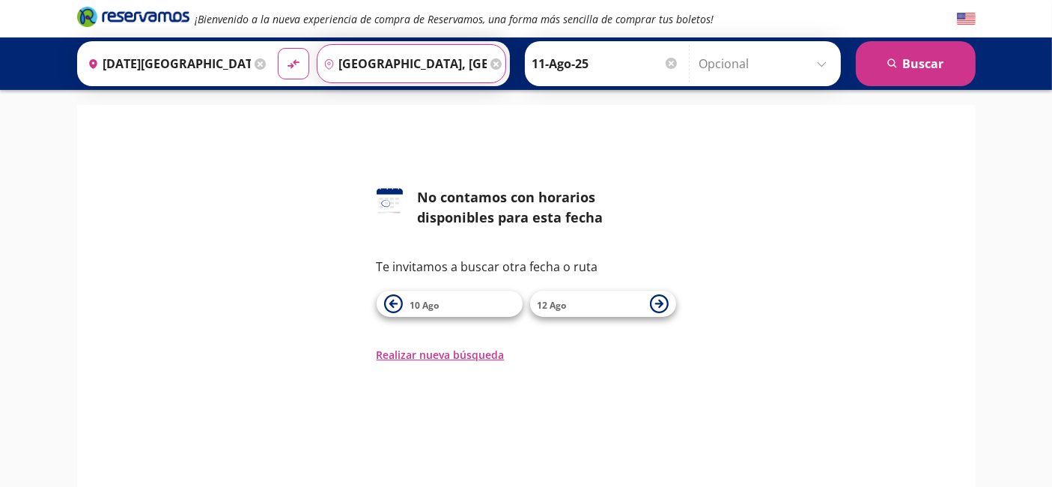
click at [404, 64] on input "[GEOGRAPHIC_DATA], [GEOGRAPHIC_DATA]" at bounding box center [402, 63] width 169 height 37
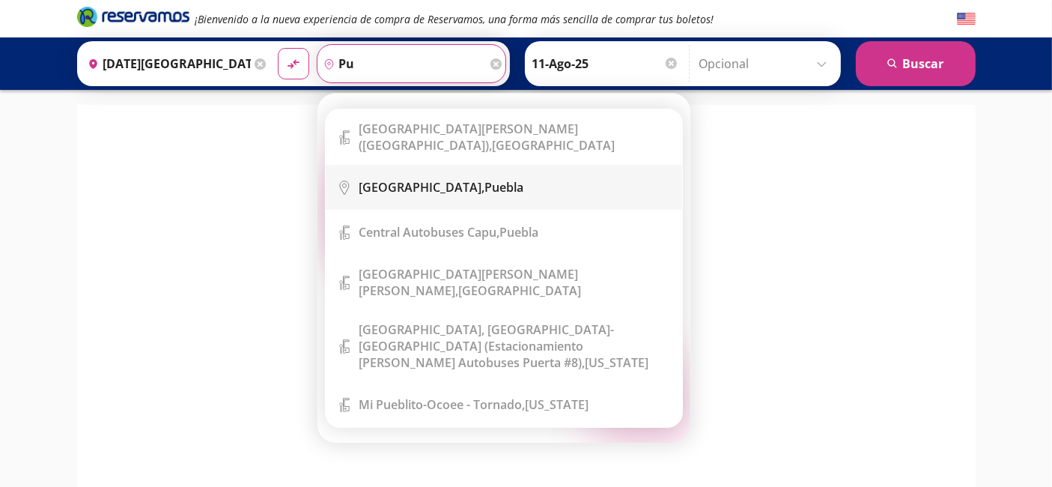
type input "p"
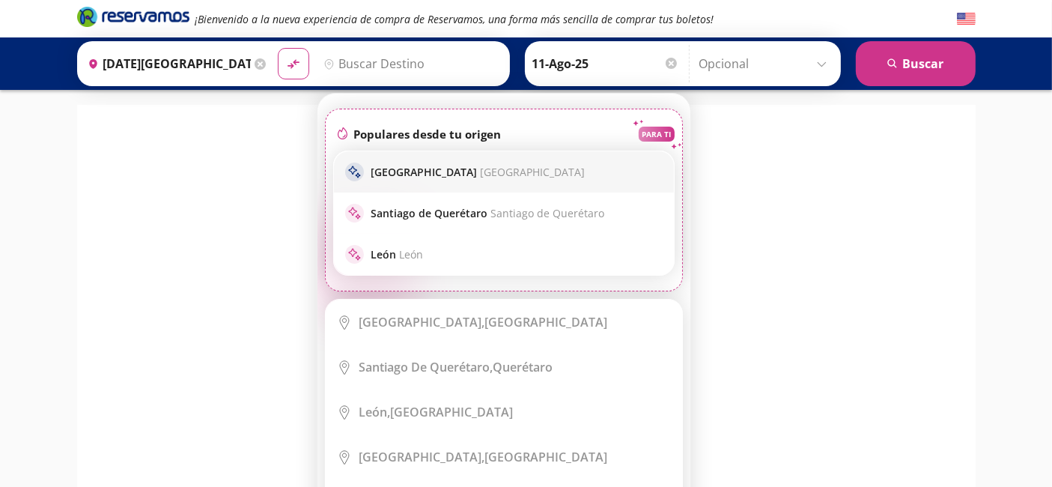
click at [481, 172] on span "[GEOGRAPHIC_DATA]" at bounding box center [533, 172] width 105 height 14
type input "[GEOGRAPHIC_DATA], [GEOGRAPHIC_DATA]"
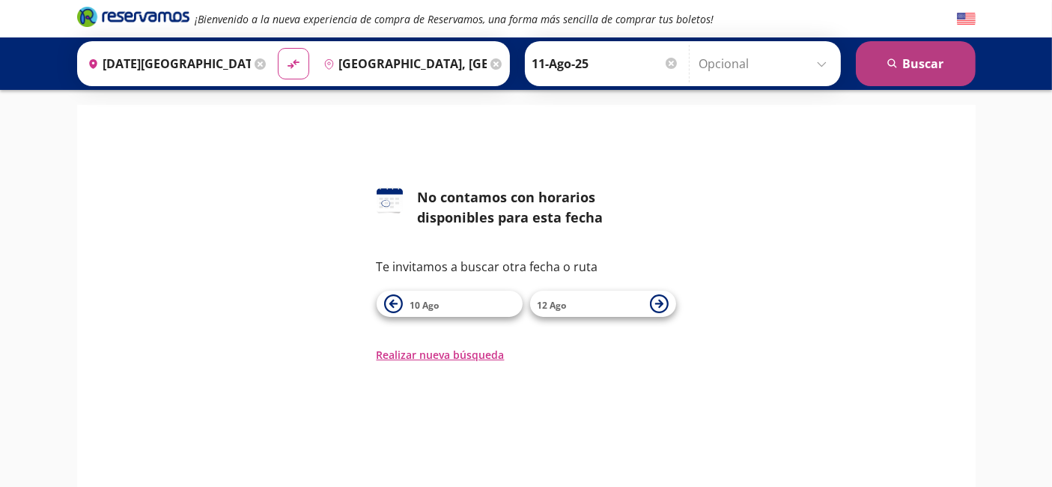
click at [899, 67] on icon "search" at bounding box center [893, 63] width 11 height 11
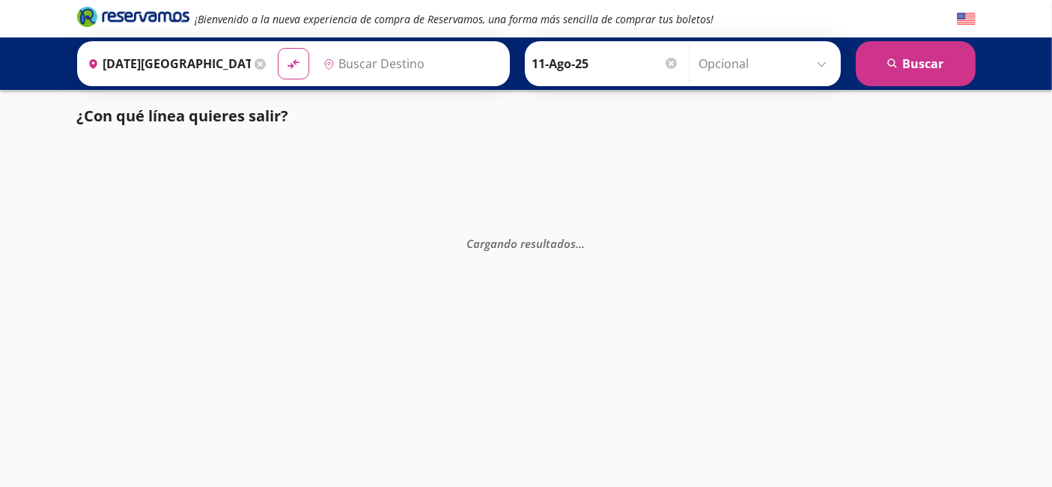
type input "[GEOGRAPHIC_DATA], [GEOGRAPHIC_DATA]"
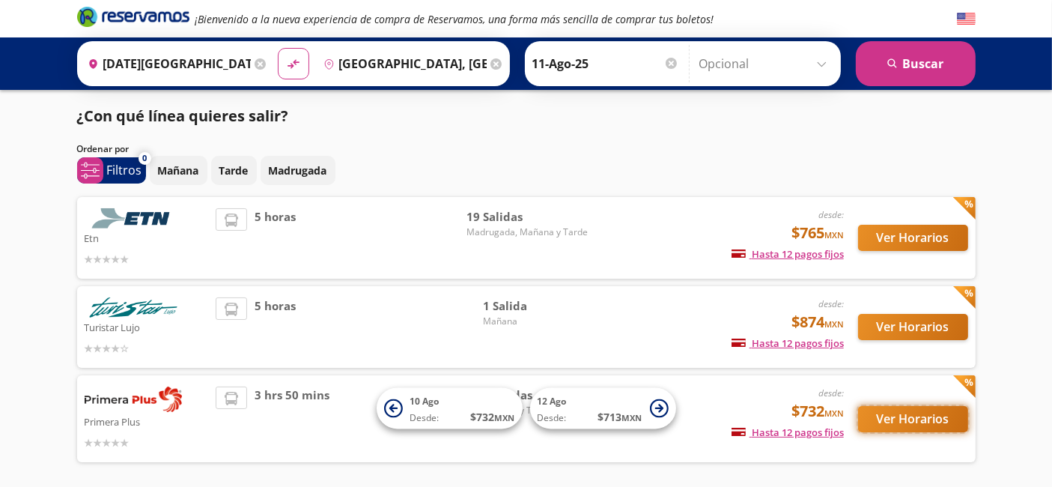
click at [940, 425] on button "Ver Horarios" at bounding box center [913, 419] width 110 height 26
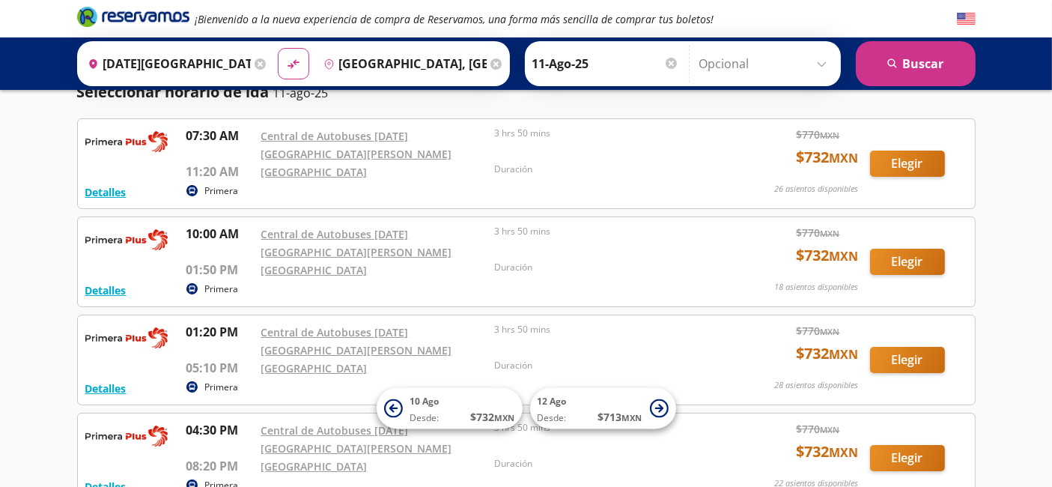
scroll to position [59, 0]
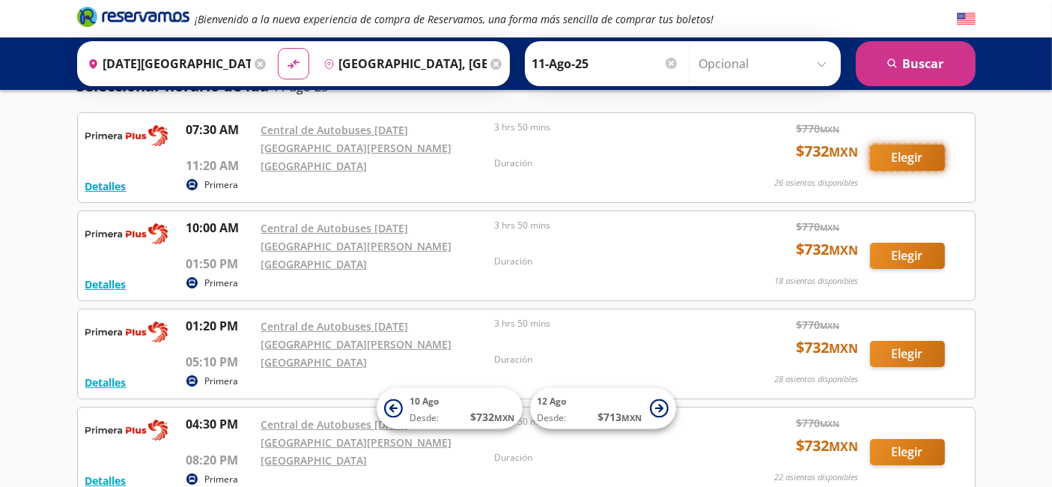
click at [924, 147] on button "Elegir" at bounding box center [907, 158] width 75 height 26
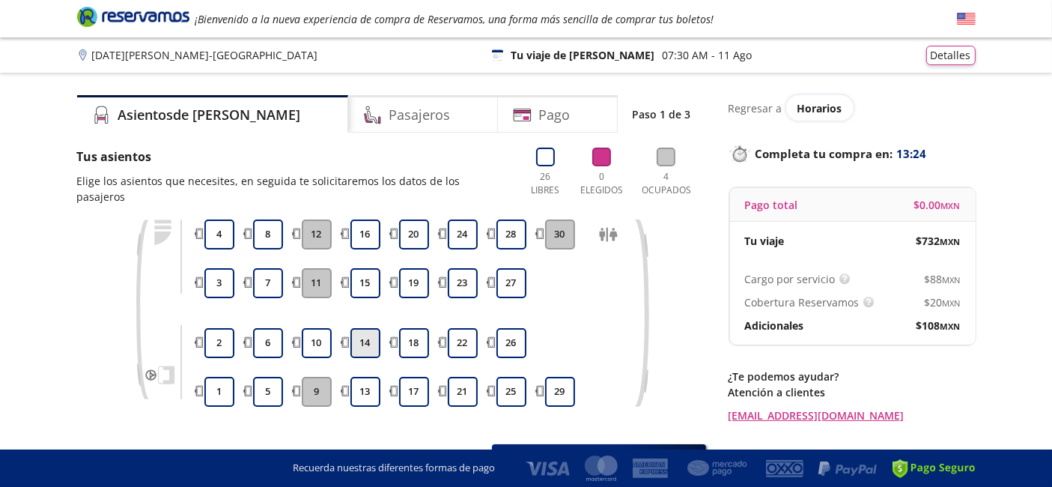
click at [371, 328] on button "14" at bounding box center [366, 343] width 30 height 30
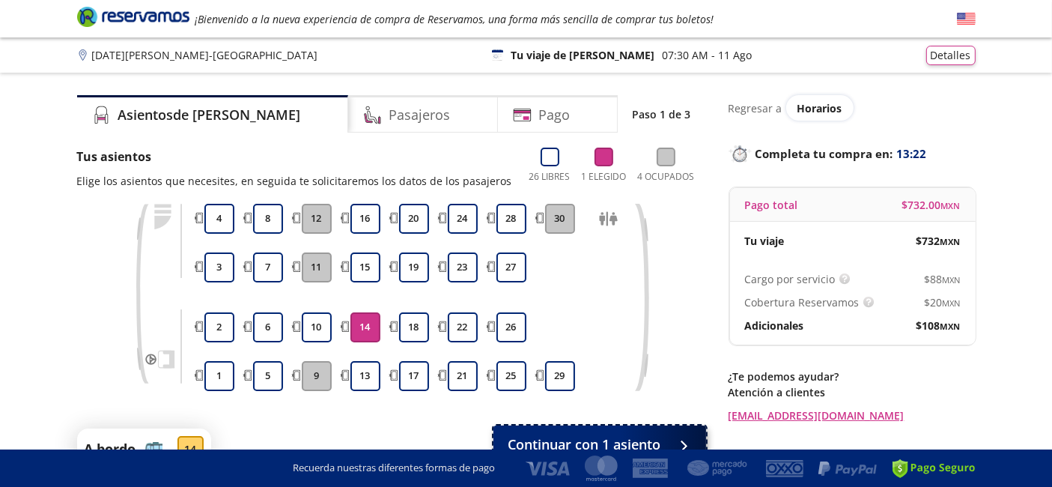
click at [569, 441] on span "Continuar con 1 asiento" at bounding box center [585, 444] width 153 height 20
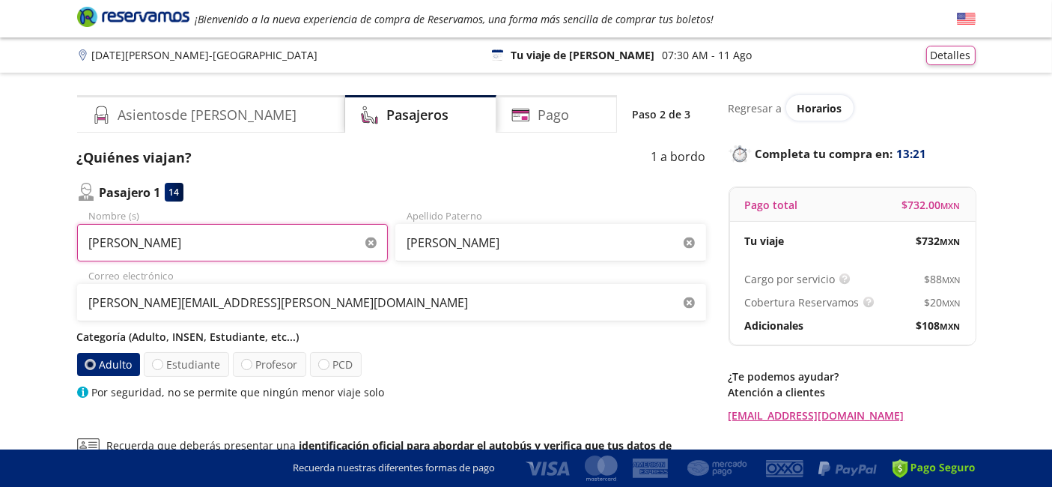
click at [242, 249] on input "[PERSON_NAME]" at bounding box center [232, 242] width 311 height 37
type input "[PERSON_NAME]"
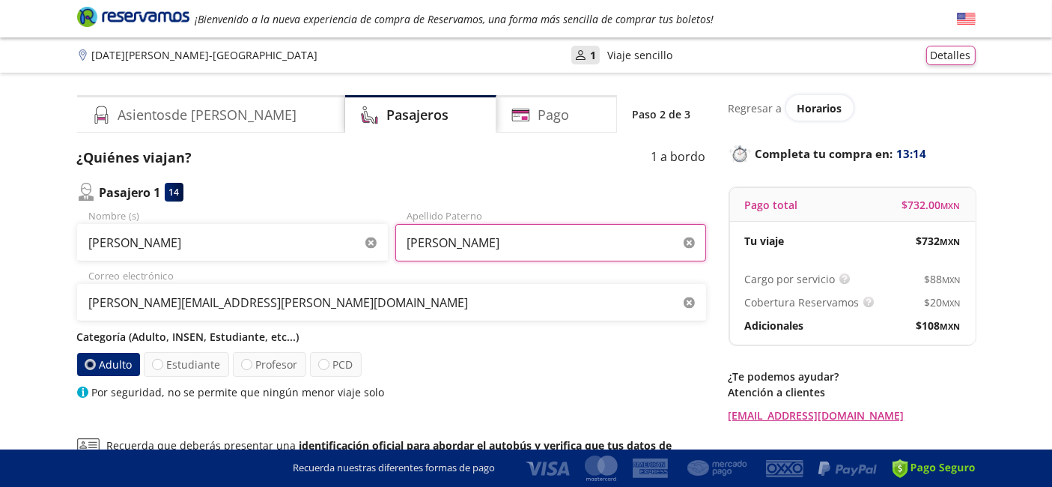
type input "[PERSON_NAME]"
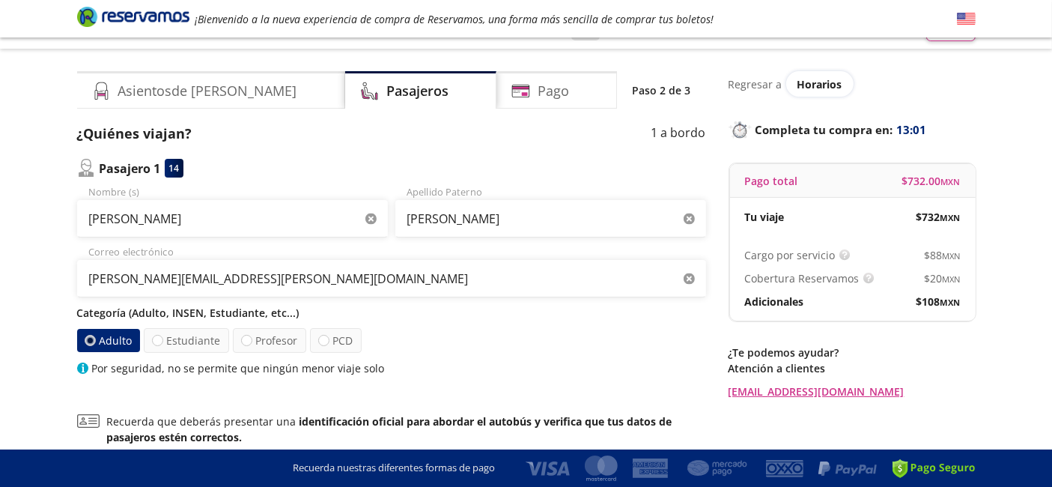
scroll to position [191, 0]
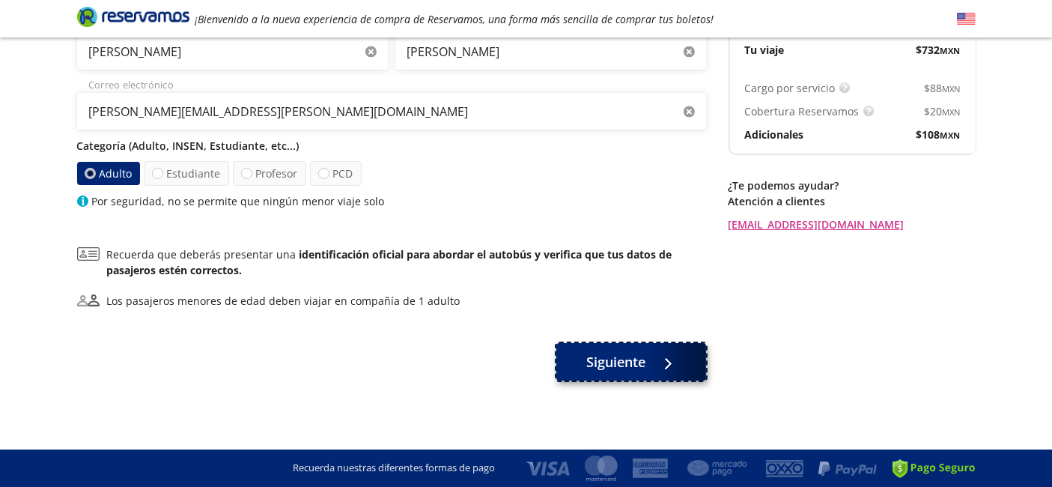
click at [614, 355] on span "Siguiente" at bounding box center [615, 362] width 59 height 20
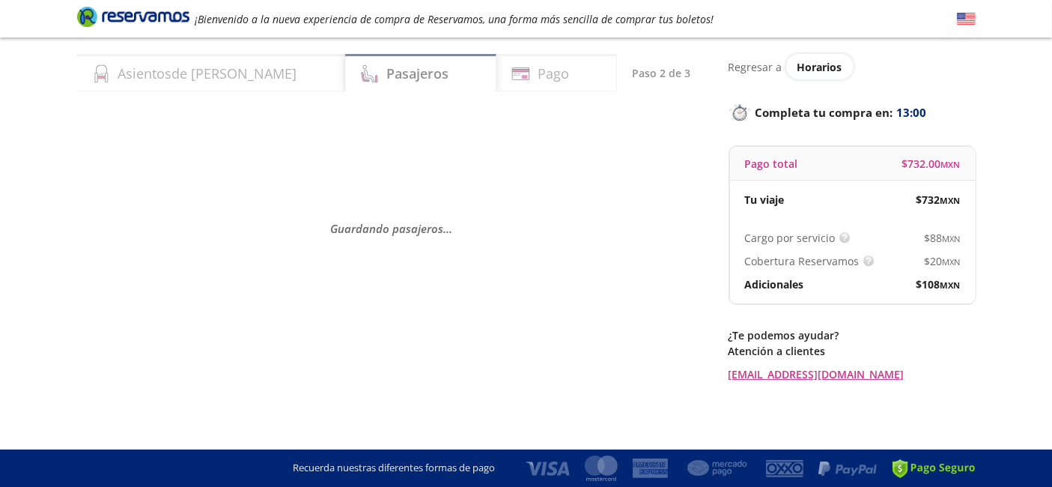
scroll to position [0, 0]
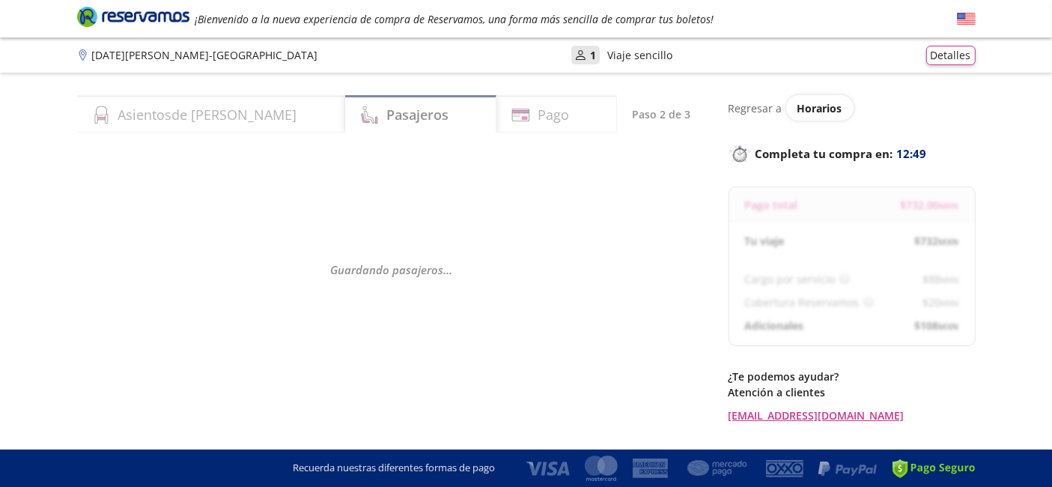
select select "MX"
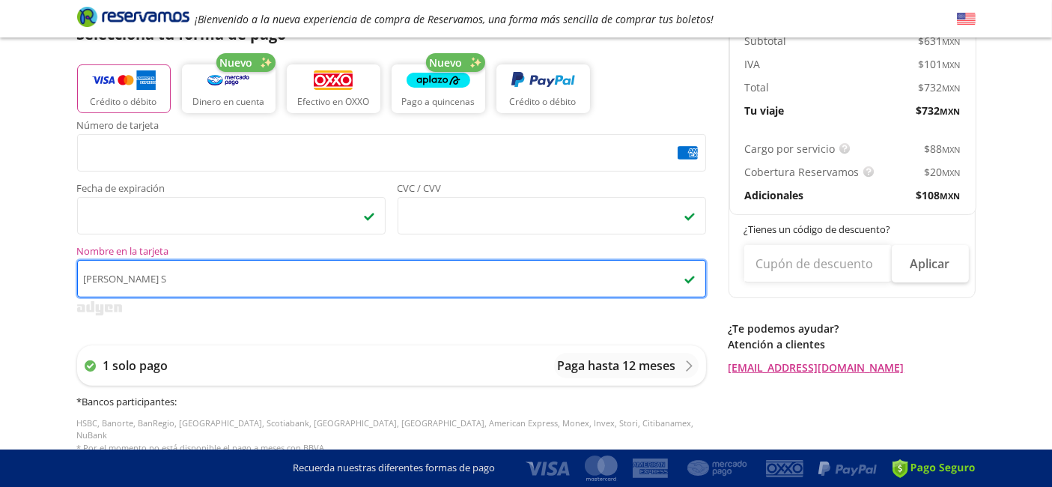
scroll to position [711, 0]
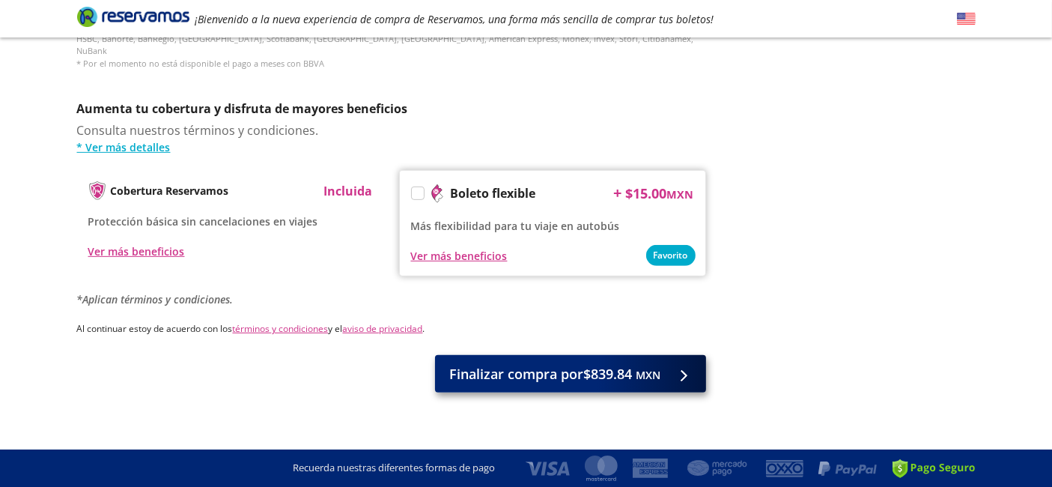
type input "[PERSON_NAME] S"
click at [599, 368] on span "Finalizar compra por $839.84 MXN" at bounding box center [555, 374] width 211 height 20
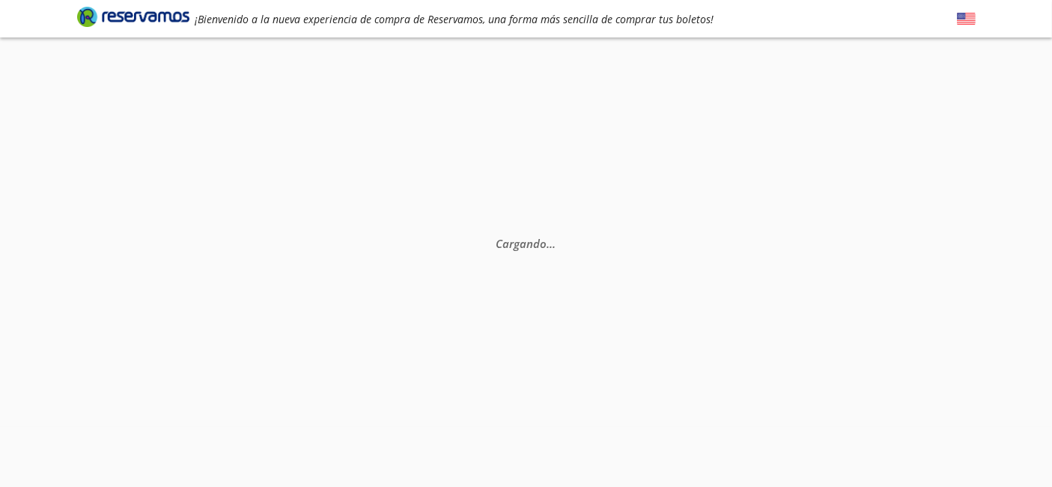
scroll to position [0, 0]
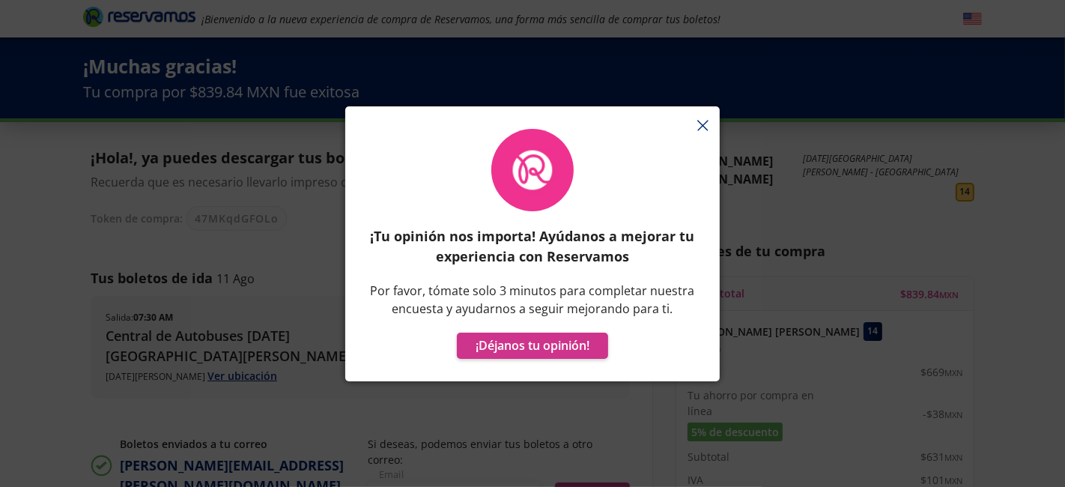
click at [704, 120] on icon "button" at bounding box center [702, 125] width 11 height 11
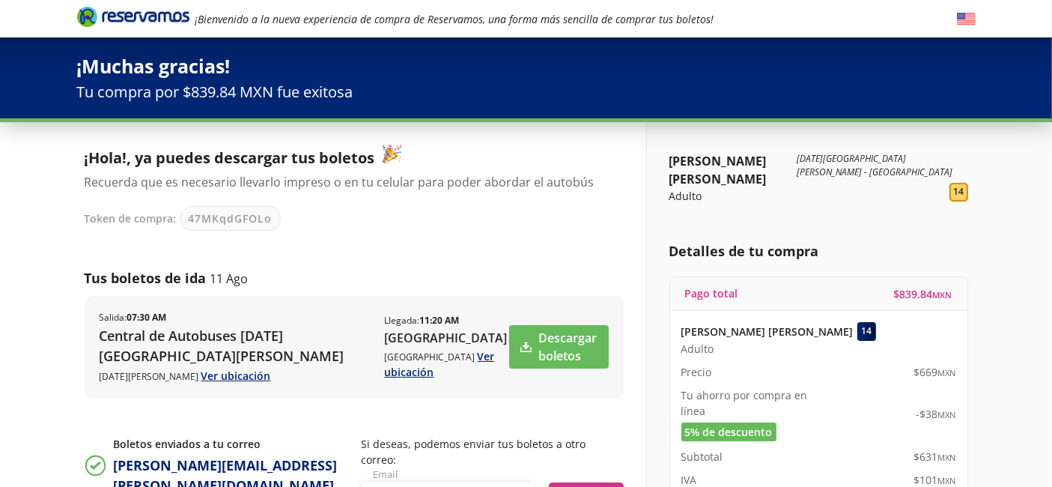
click at [249, 215] on span "47MKqdGFOLo" at bounding box center [231, 218] width 84 height 16
copy span "47MKqdGFOLo"
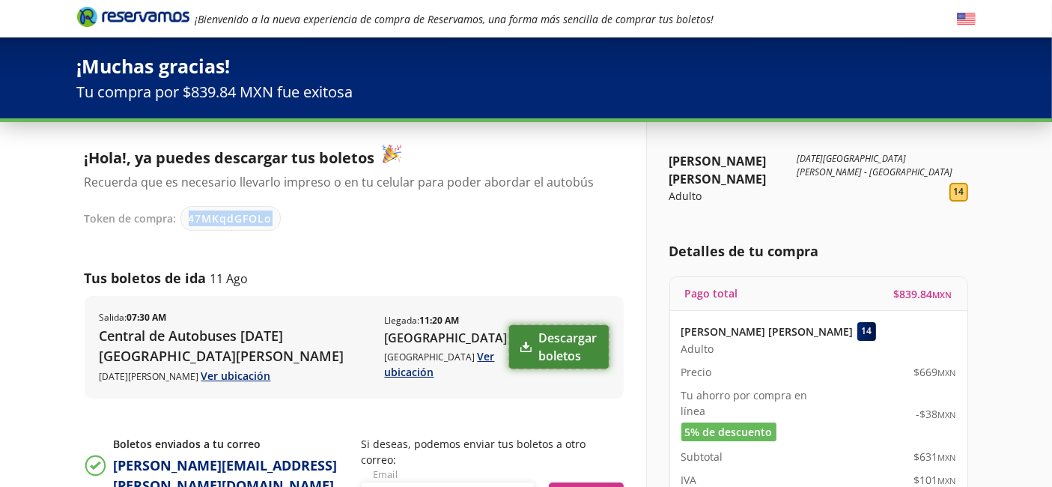
click at [520, 350] on link "Descargar boletos" at bounding box center [559, 346] width 100 height 43
